Goal: Transaction & Acquisition: Purchase product/service

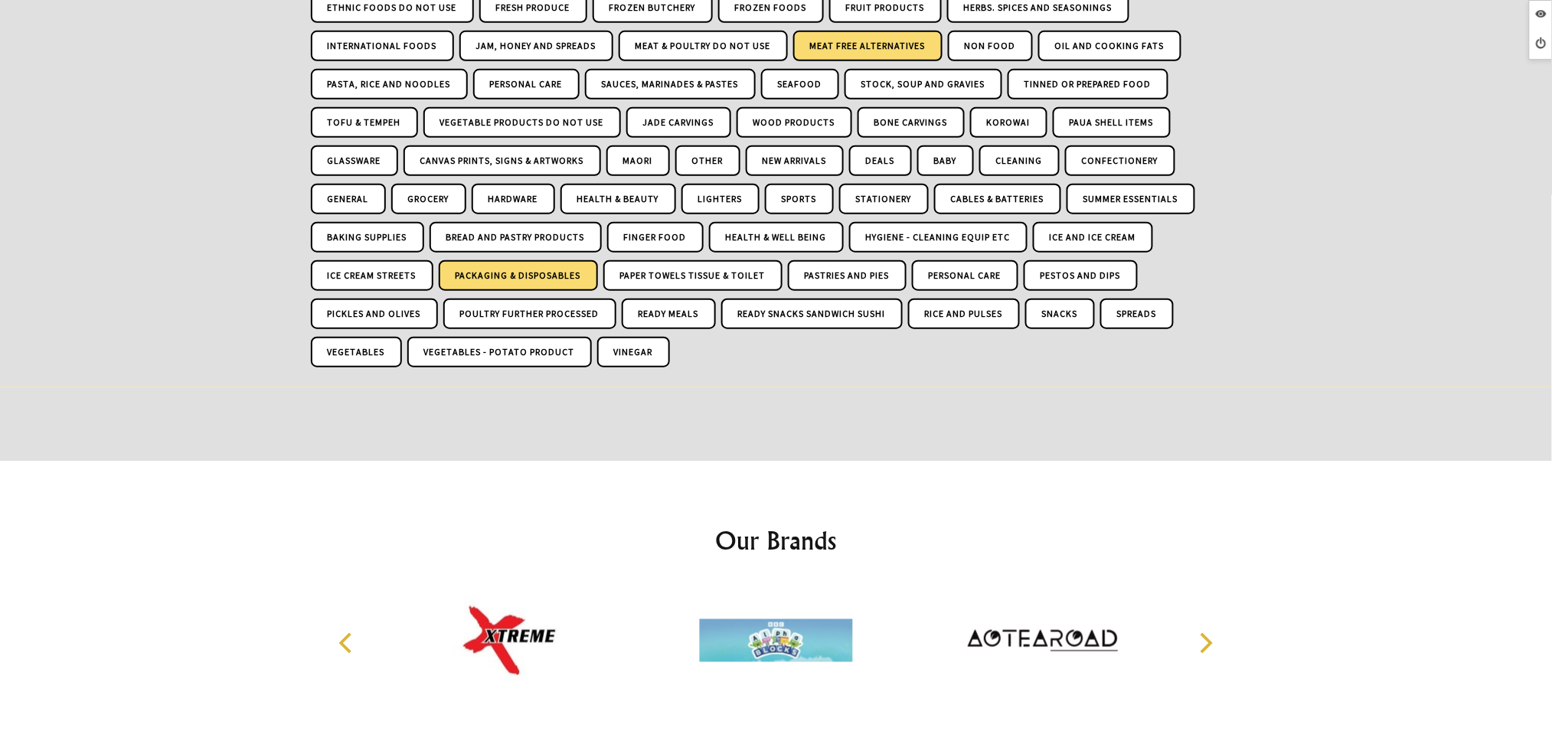
scroll to position [322, 0]
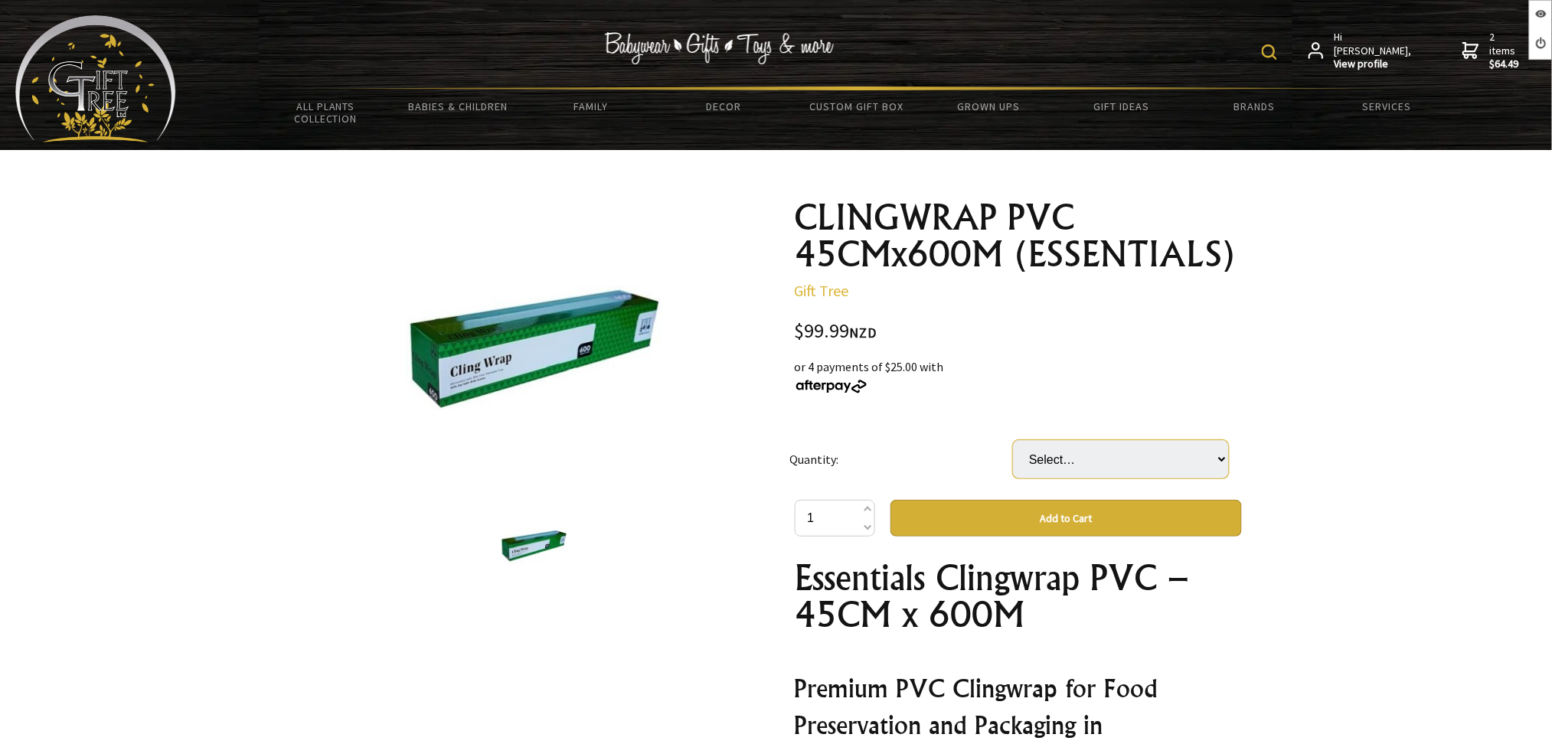
click at [1101, 449] on select "Select… 6 (+ $499.95)" at bounding box center [1121, 459] width 216 height 38
select select "6"
click at [1013, 440] on select "Select… 6 (+ $499.95)" at bounding box center [1121, 459] width 216 height 38
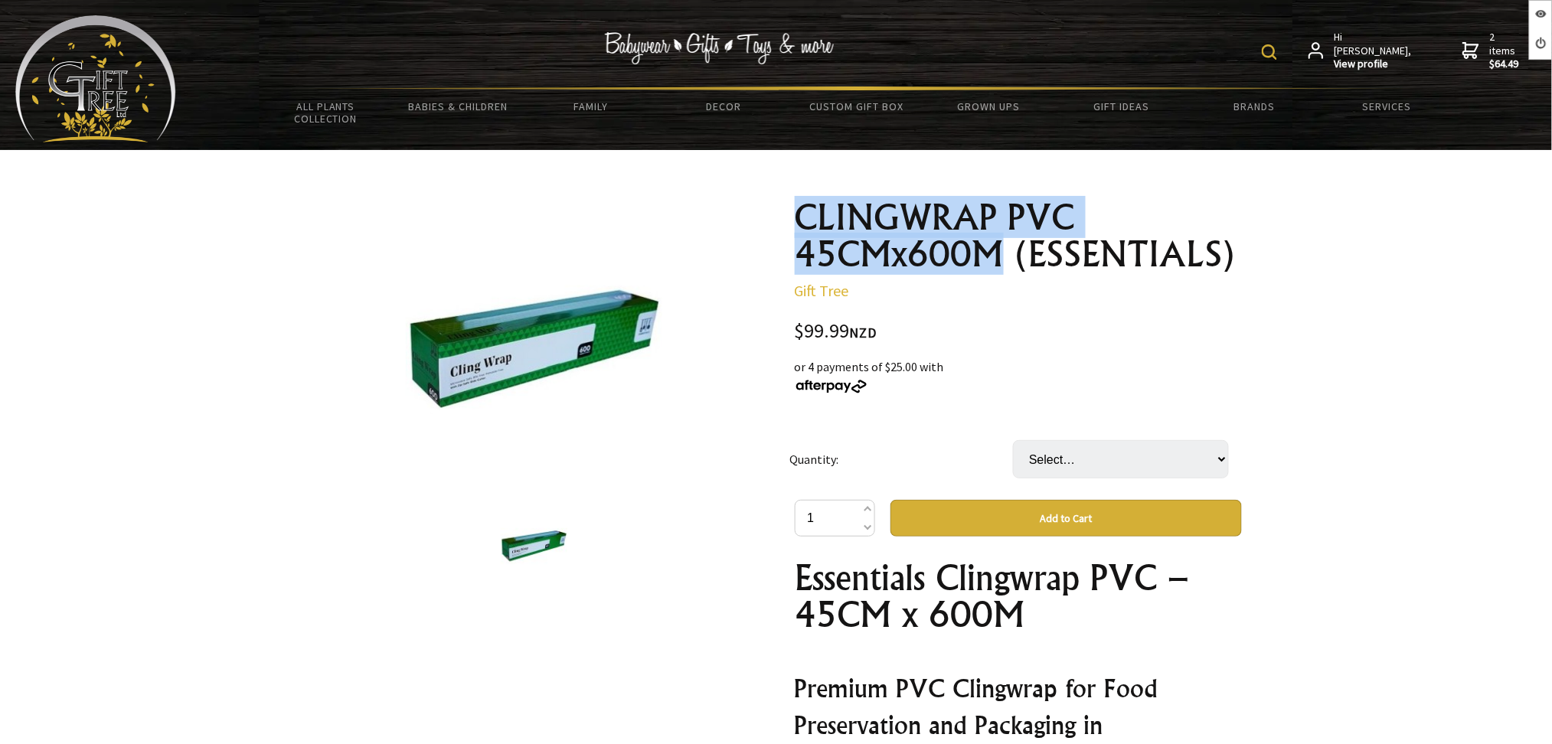
drag, startPoint x: 780, startPoint y: 207, endPoint x: 998, endPoint y: 250, distance: 222.5
click at [998, 250] on div "1 /1 CLINGWRAP PVC 45CMx600M (ESSENTIALS) Gift Tree $99.99 NZD or 4 payments of…" at bounding box center [776, 684] width 955 height 994
copy h1 "CLINGWRAP PVC 45CMx600M"
click at [1136, 472] on select "Select… 6 (+ $499.95)" at bounding box center [1121, 459] width 216 height 38
select select "6"
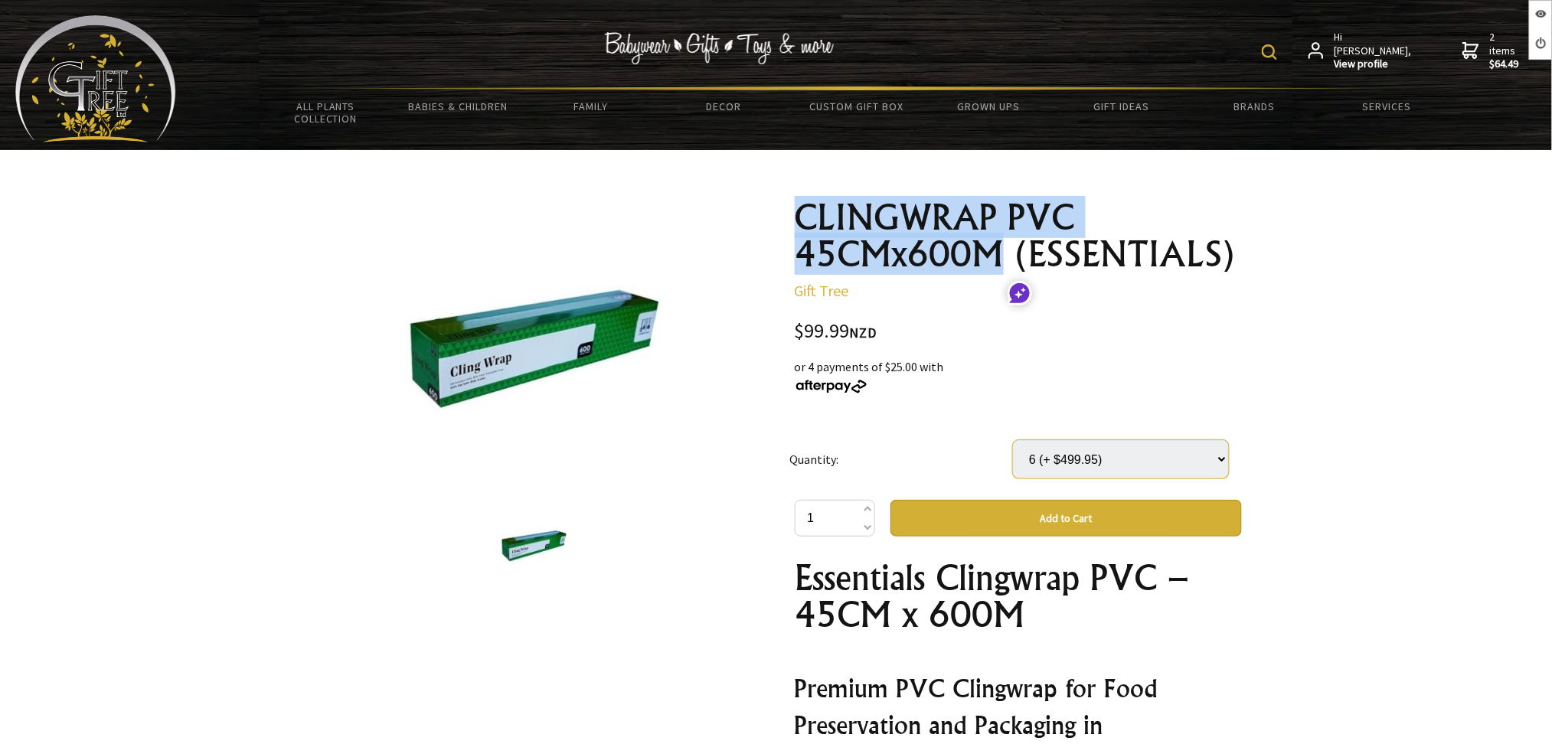
click at [1013, 440] on select "Select… 6 (+ $499.95)" at bounding box center [1121, 459] width 216 height 38
click at [1161, 465] on select "Select… 6 (+ $499.95)" at bounding box center [1121, 459] width 216 height 38
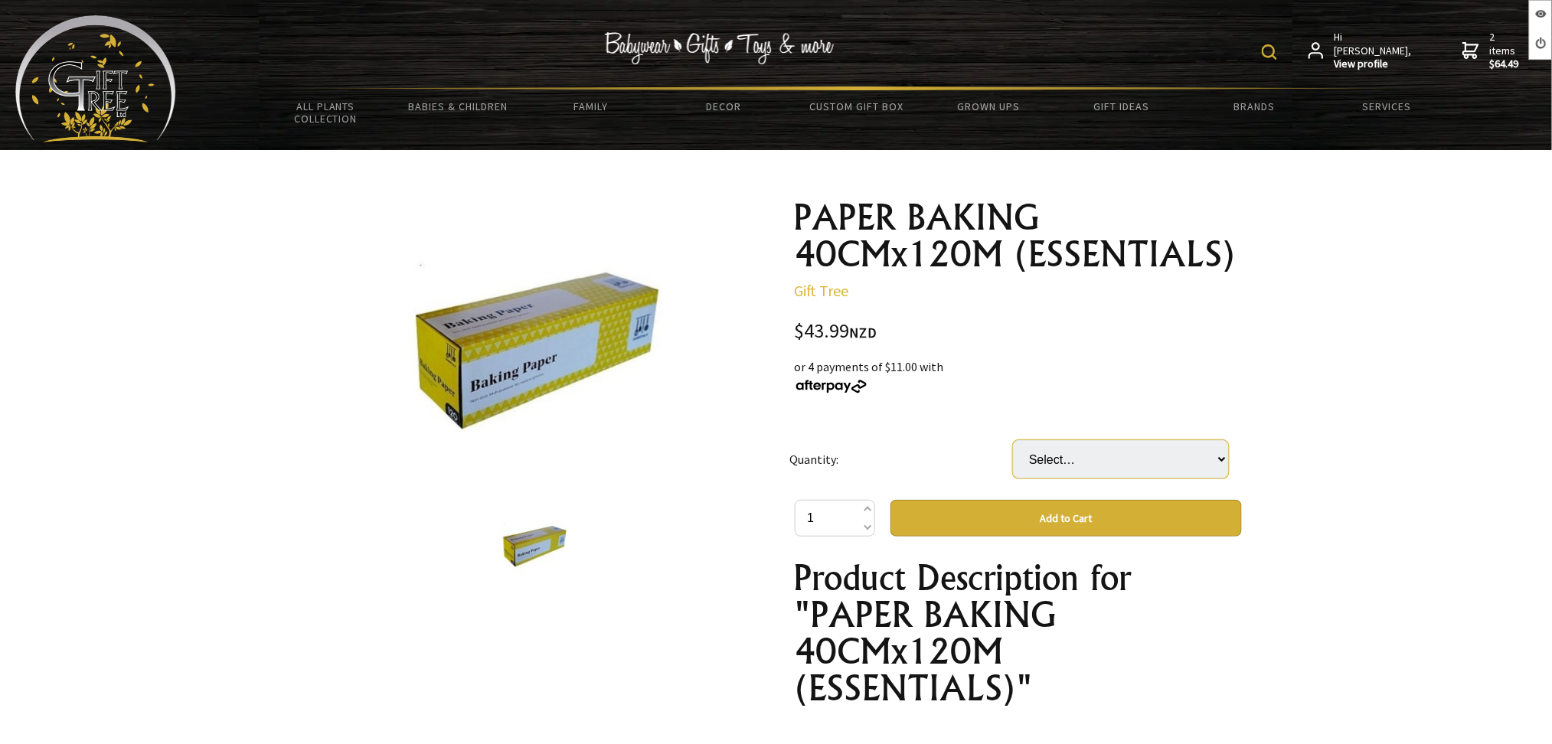
drag, startPoint x: 0, startPoint y: 0, endPoint x: 1086, endPoint y: 453, distance: 1177.1
click at [1086, 453] on select "Select… 1 ROL 1 CTN (6 ROL) (+ $219.95)" at bounding box center [1121, 459] width 216 height 38
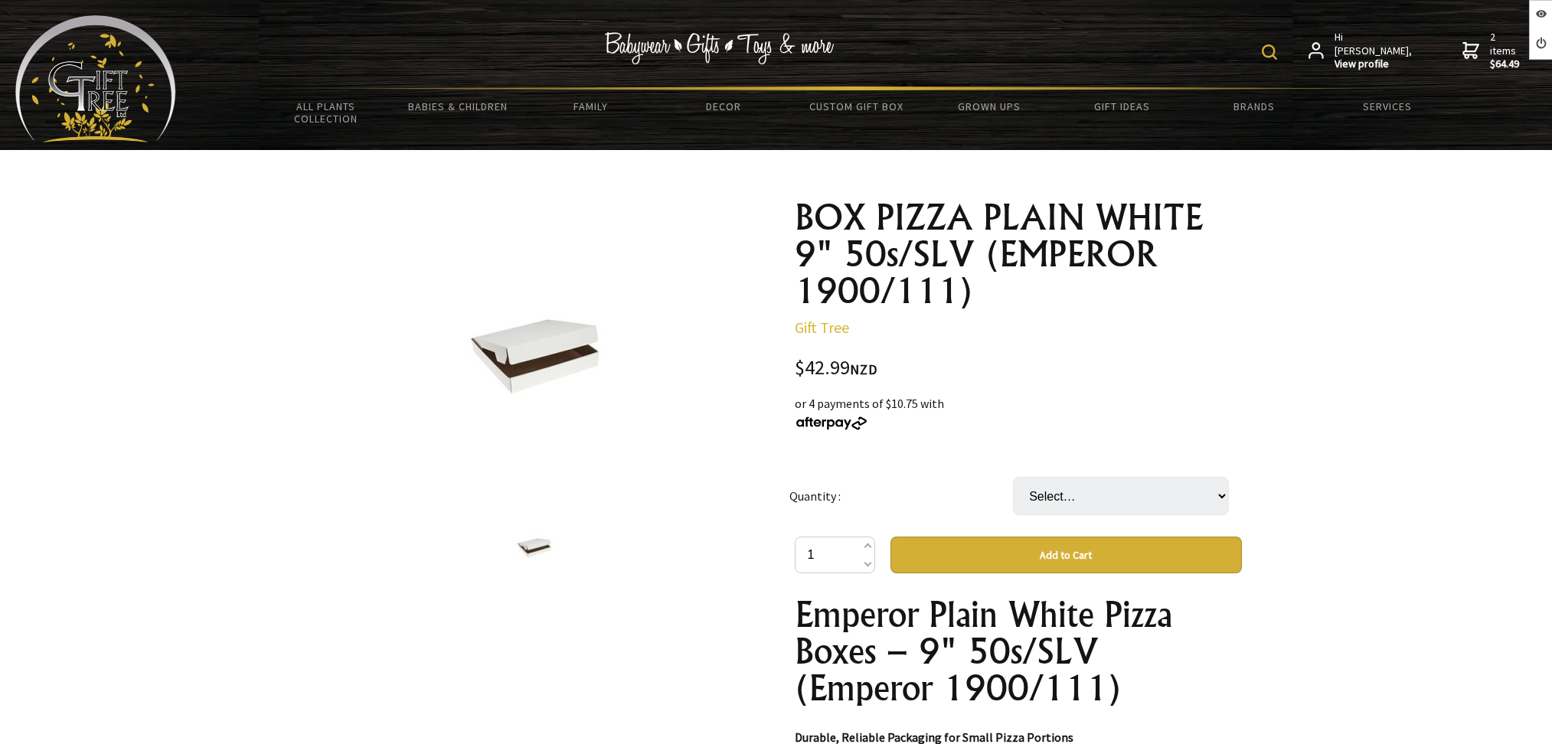
click at [1038, 500] on select "Select… 4 (+ $128.97)" at bounding box center [1121, 496] width 216 height 38
select select "4"
click at [1013, 477] on select "Select… 4 (+ $128.97)" at bounding box center [1121, 496] width 216 height 38
click at [1078, 492] on select "Select… 4 (+ $128.97)" at bounding box center [1121, 496] width 216 height 38
click at [1073, 477] on select "Select… 4 (+ $128.97)" at bounding box center [1121, 496] width 216 height 38
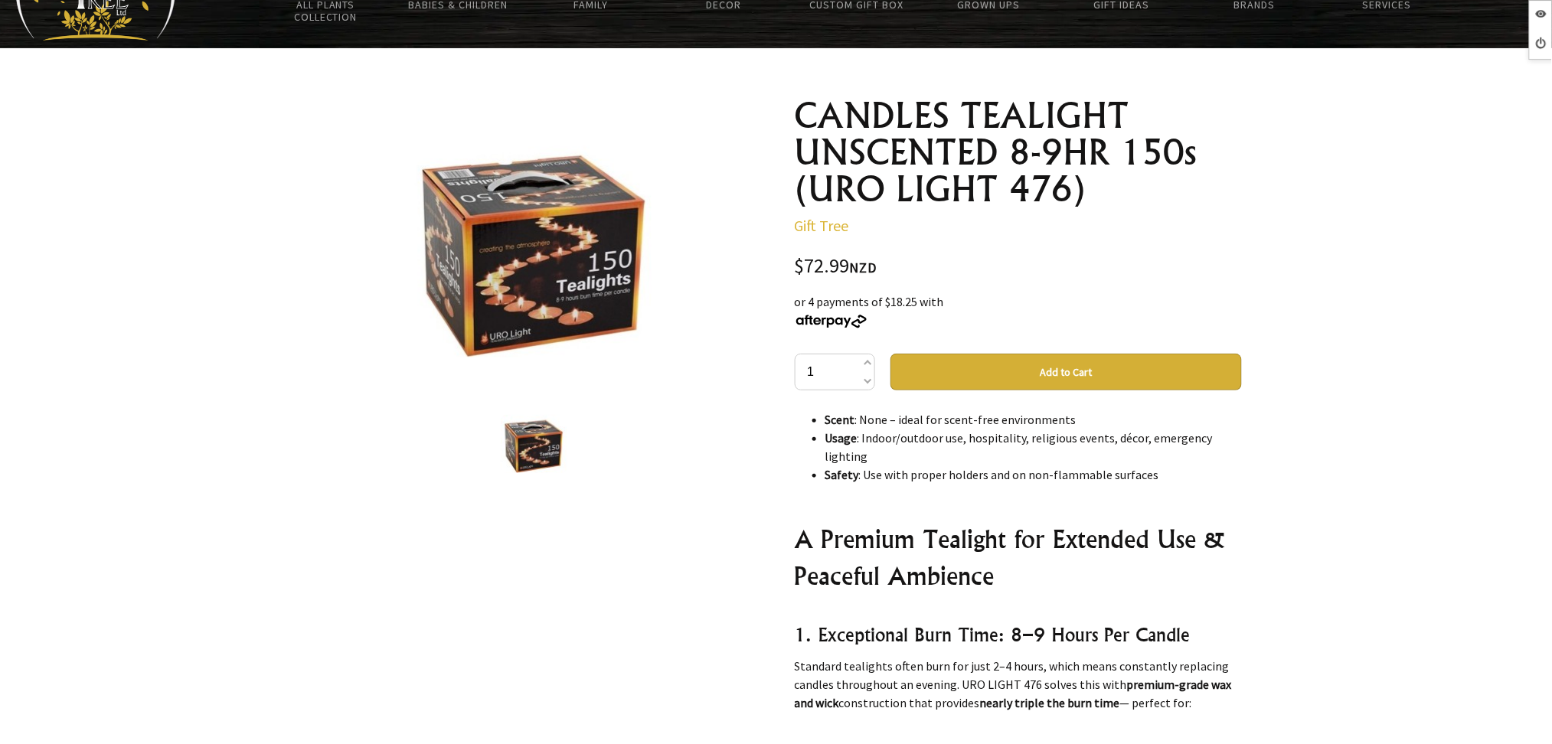
scroll to position [1021, 0]
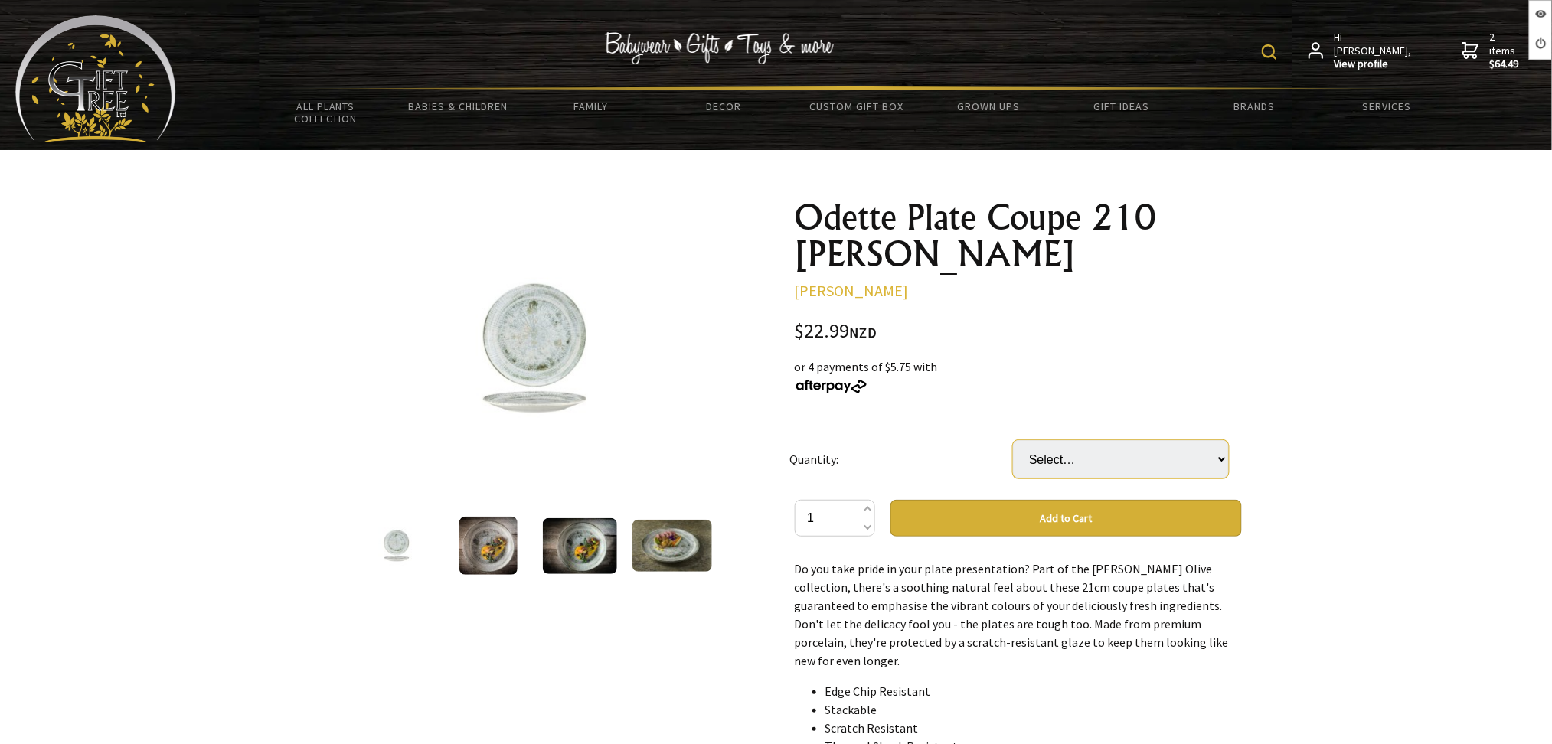
drag, startPoint x: 1083, startPoint y: 469, endPoint x: 1088, endPoint y: 475, distance: 8.1
click at [1083, 469] on select "Select… 12 Pcs (+ $252.89)" at bounding box center [1121, 459] width 216 height 38
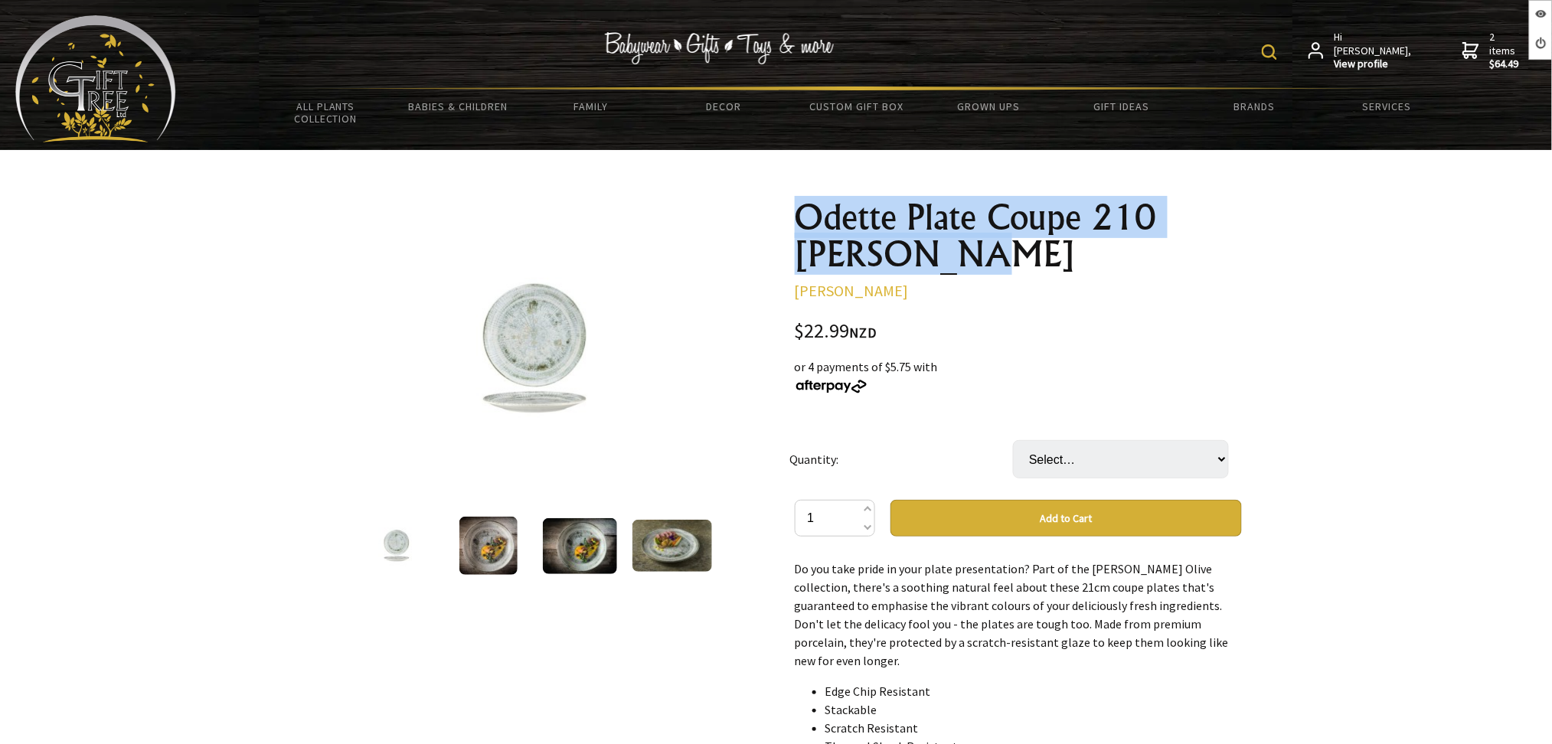
drag, startPoint x: 893, startPoint y: 248, endPoint x: 792, endPoint y: 207, distance: 108.2
click at [792, 207] on div "Odette Plate Coupe 210 mm - Bonna Bonna $22.99 NZD or 4 payments of $5.75 with …" at bounding box center [1018, 684] width 472 height 994
copy h1 "Odette Plate Coupe 210 mm - Bonna"
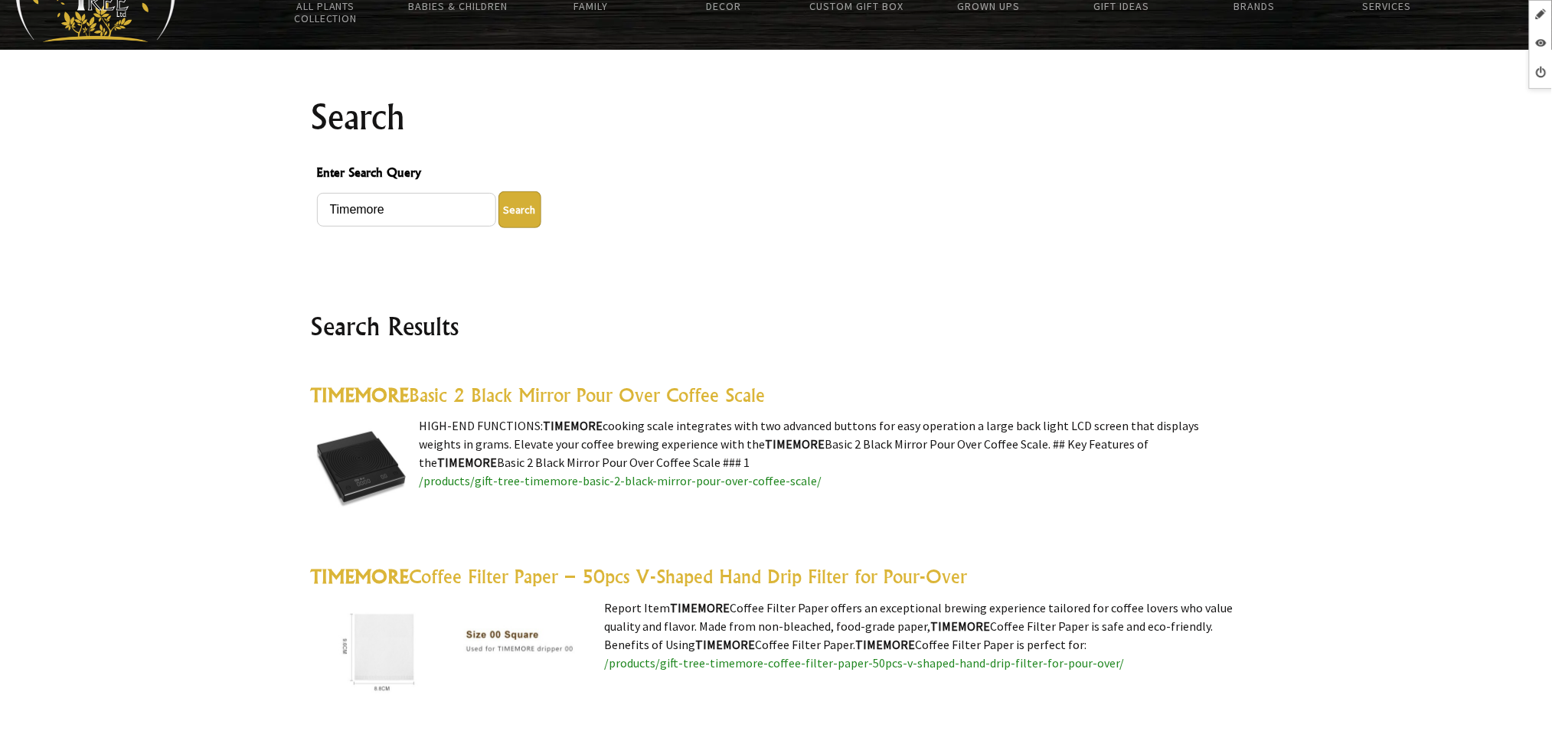
scroll to position [306, 0]
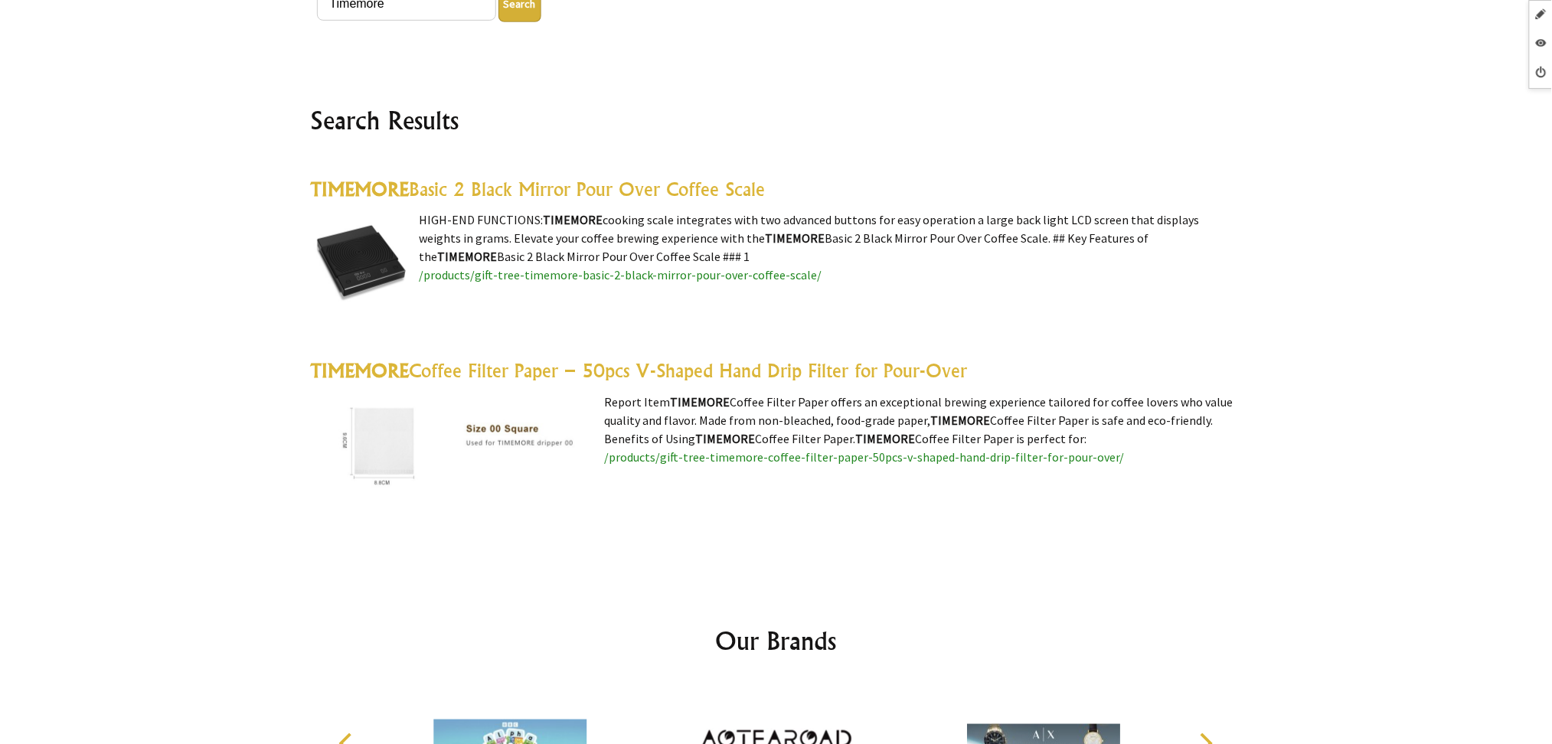
click at [639, 182] on link "TIMEMORE Basic 2 Black Mirror Pour Over Coffee Scale" at bounding box center [538, 189] width 455 height 23
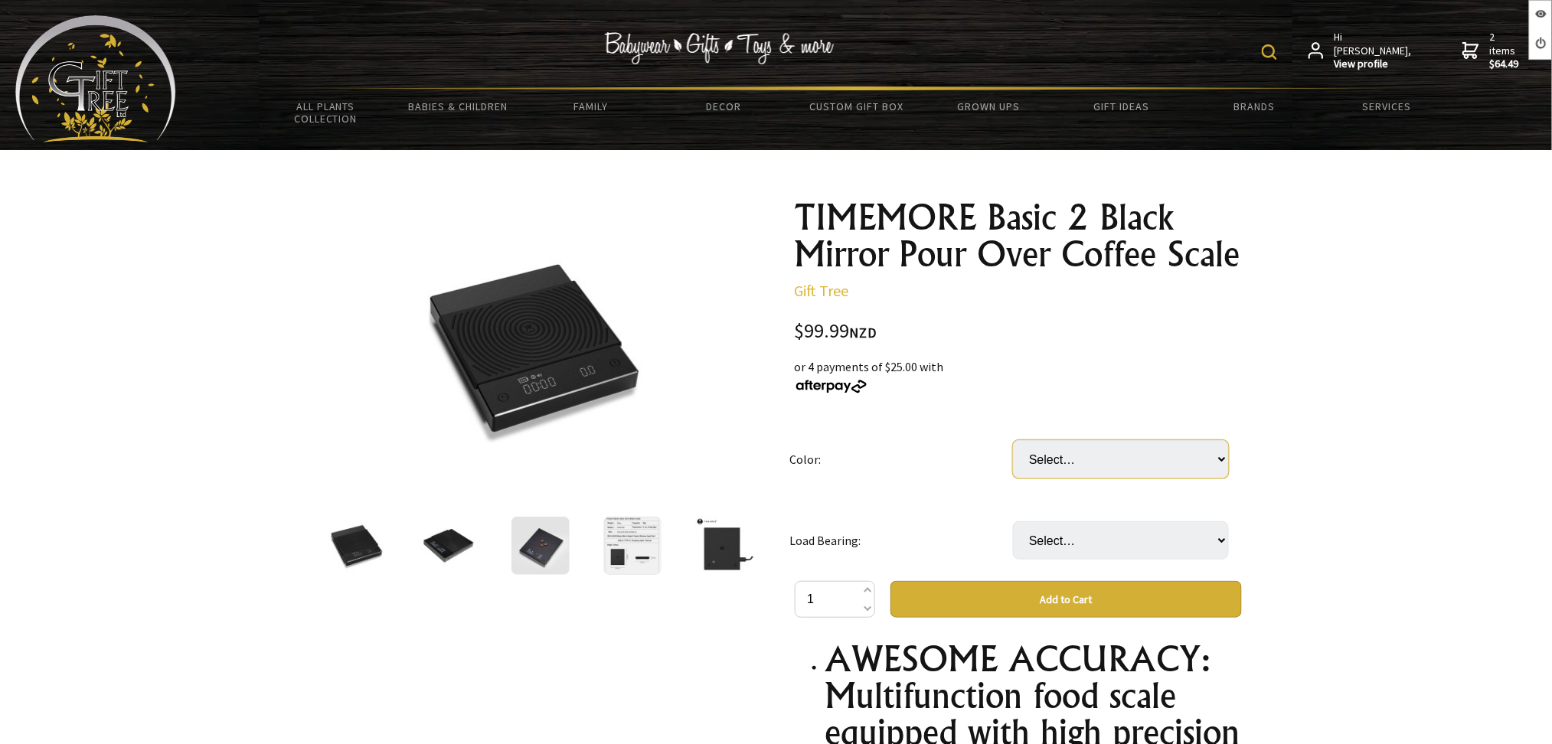
click at [1203, 457] on select "Select… BLACK BASIC PLUS" at bounding box center [1121, 459] width 216 height 38
select select "BLACK BASIC PLUS"
click at [1013, 440] on select "Select… BLACK BASIC PLUS" at bounding box center [1121, 459] width 216 height 38
click at [1152, 539] on select "Select… 2kg" at bounding box center [1121, 540] width 216 height 38
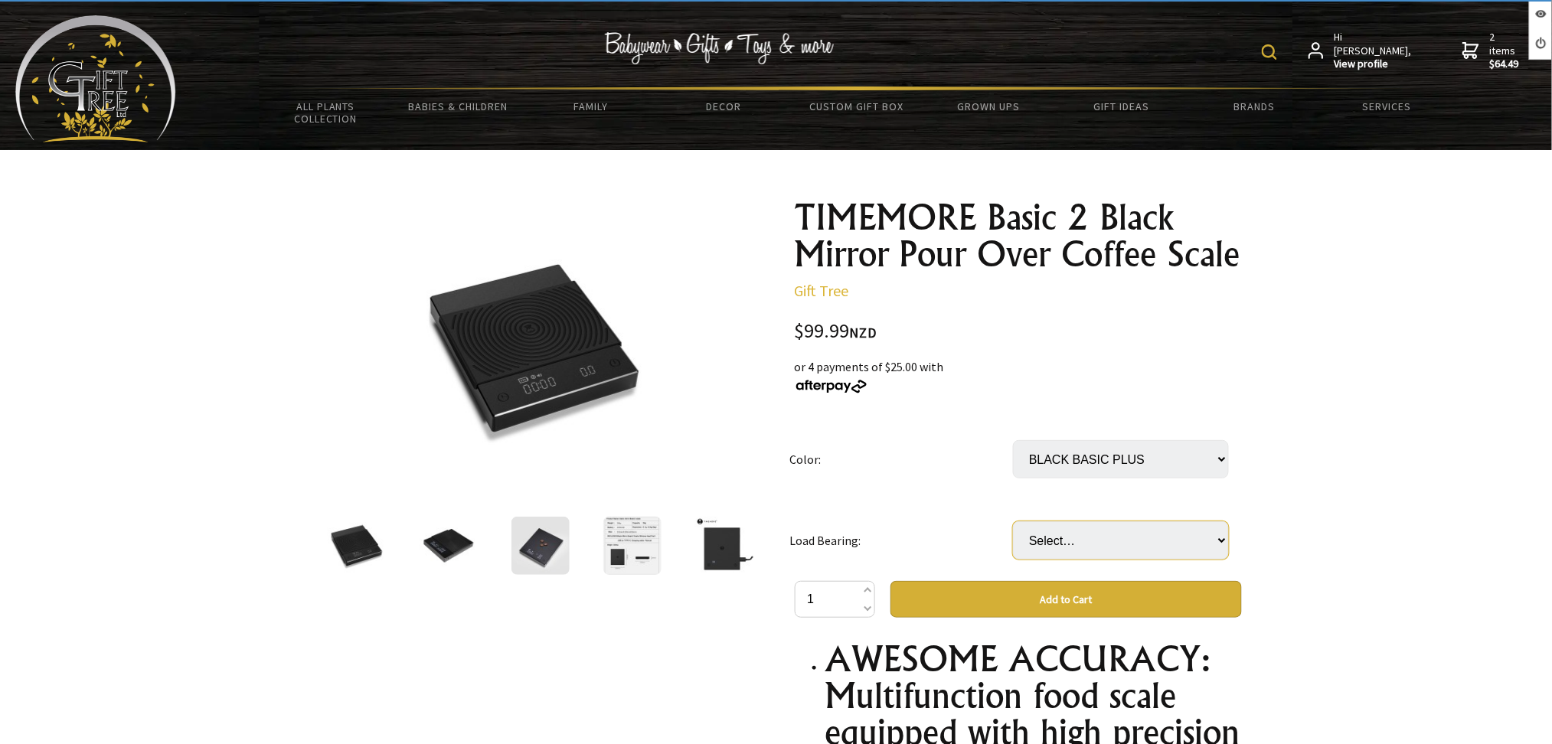
select select "2kg"
click at [1013, 521] on select "Select… 2kg" at bounding box center [1121, 540] width 216 height 38
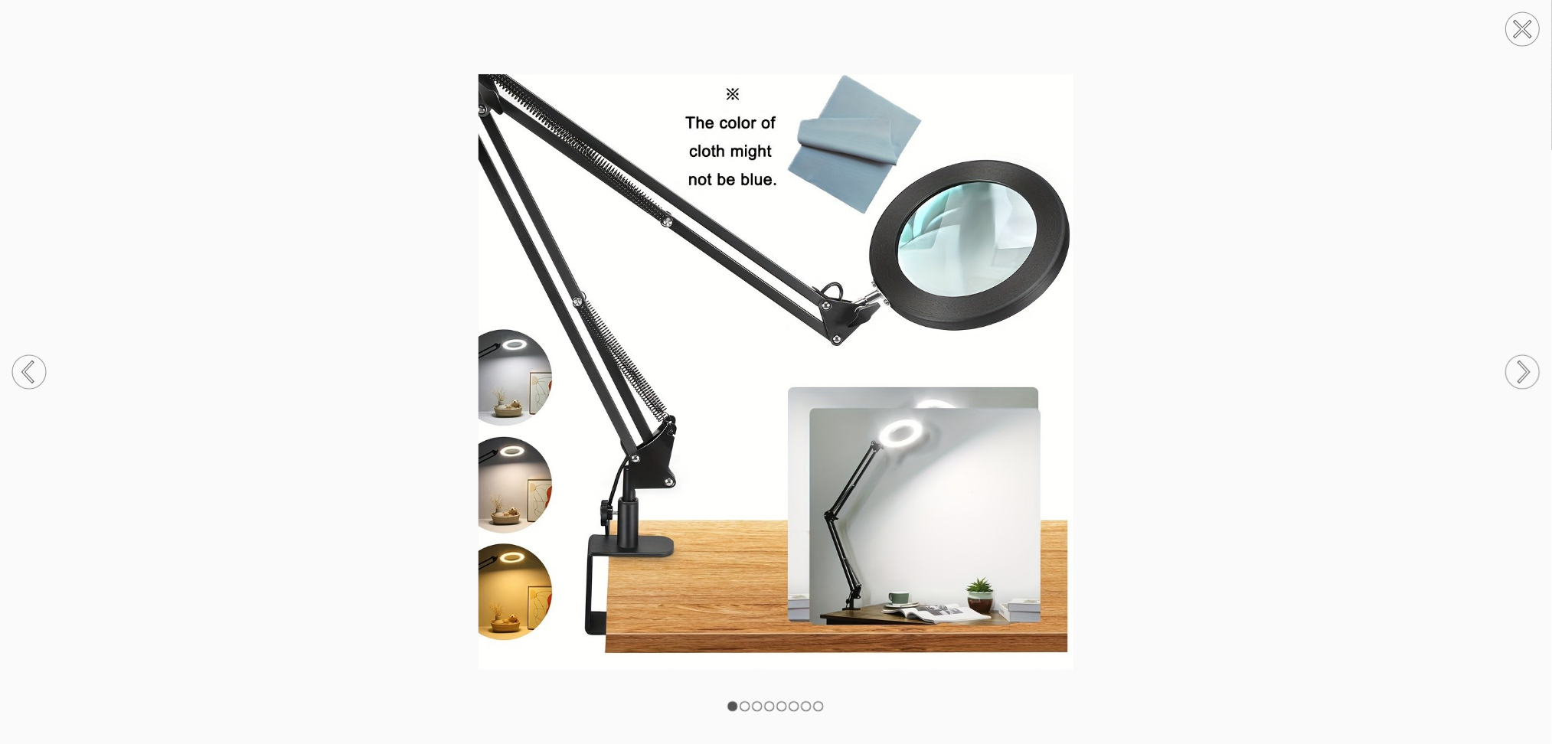
click at [1525, 31] on icon at bounding box center [1522, 28] width 15 height 15
